Goal: Entertainment & Leisure: Consume media (video, audio)

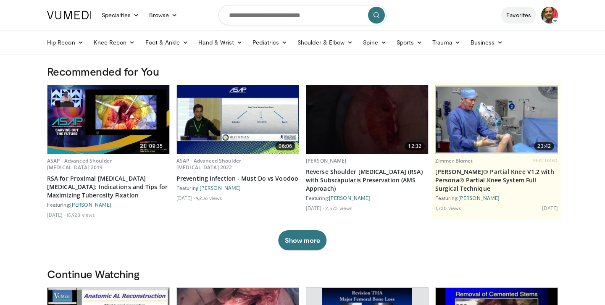
click at [528, 15] on link "Favorites" at bounding box center [519, 15] width 35 height 17
click at [527, 13] on link "Favorites" at bounding box center [519, 15] width 35 height 17
click at [553, 19] on icon at bounding box center [555, 21] width 6 height 6
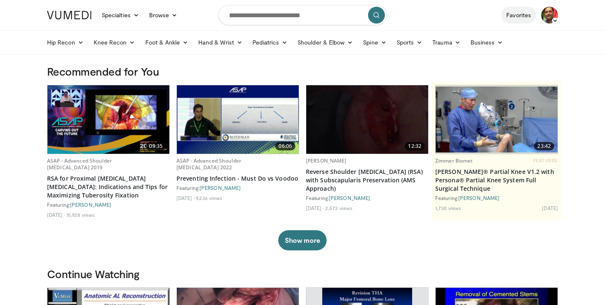
click at [510, 15] on link "Favorites" at bounding box center [519, 15] width 35 height 17
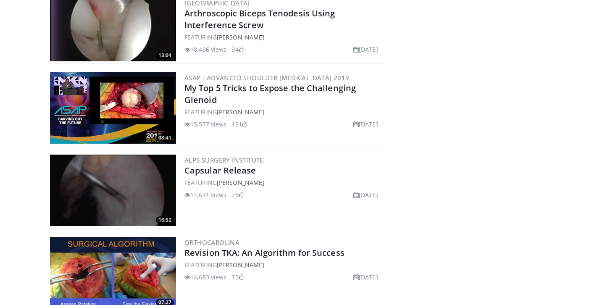
scroll to position [1770, 0]
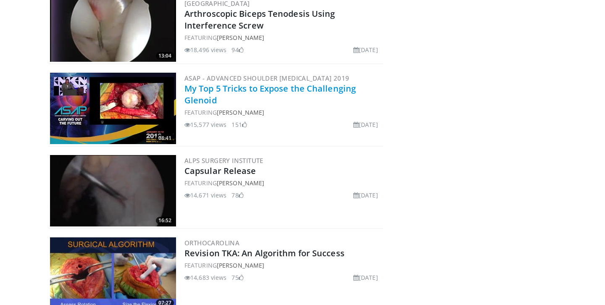
click at [346, 87] on link "My Top 5 Tricks to Expose the Challenging Glenoid" at bounding box center [271, 94] width 172 height 23
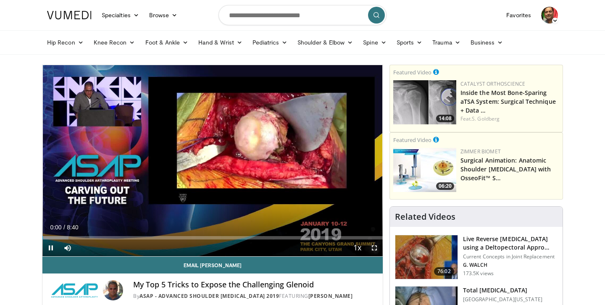
click at [375, 247] on span "Video Player" at bounding box center [374, 248] width 17 height 17
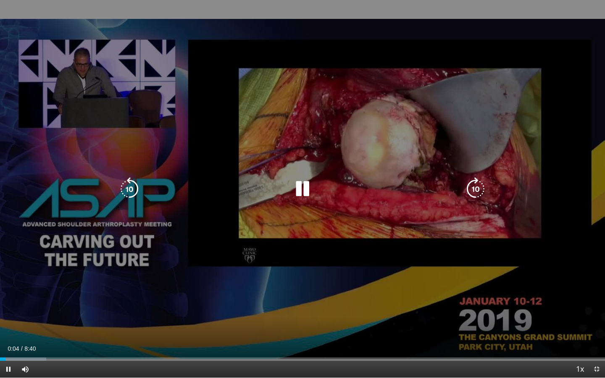
click at [306, 190] on icon "Video Player" at bounding box center [303, 189] width 24 height 24
click at [302, 193] on icon "Video Player" at bounding box center [303, 189] width 24 height 24
click at [303, 223] on div "10 seconds Tap to unmute" at bounding box center [302, 189] width 605 height 378
